Goal: Task Accomplishment & Management: Manage account settings

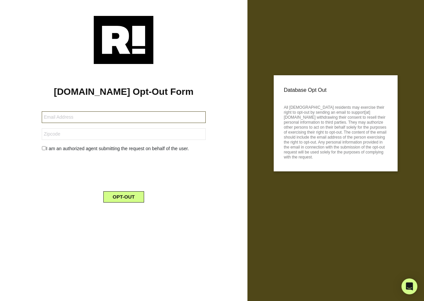
type input "[EMAIL_ADDRESS][DOMAIN_NAME]"
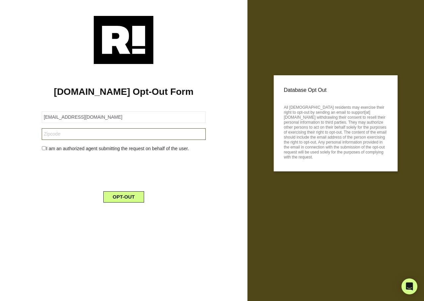
type input "98664"
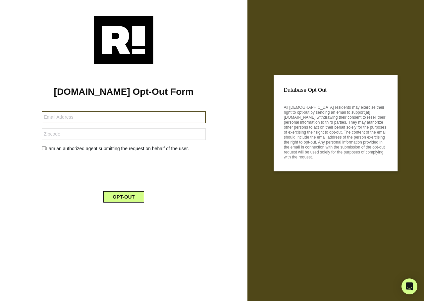
type input "wthurman12@cebridge.net"
type input "26201"
